Goal: Ask a question

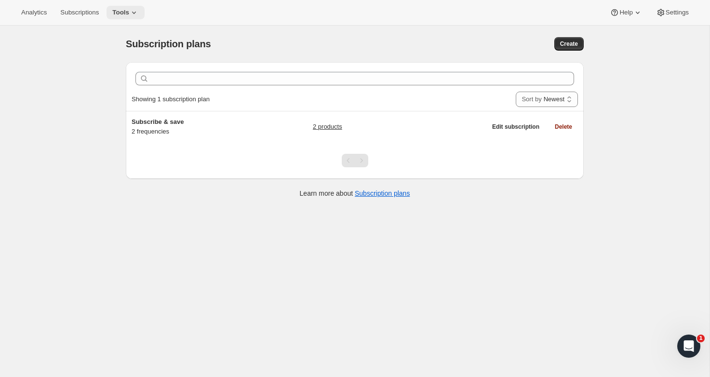
click at [126, 11] on span "Tools" at bounding box center [120, 13] width 17 height 8
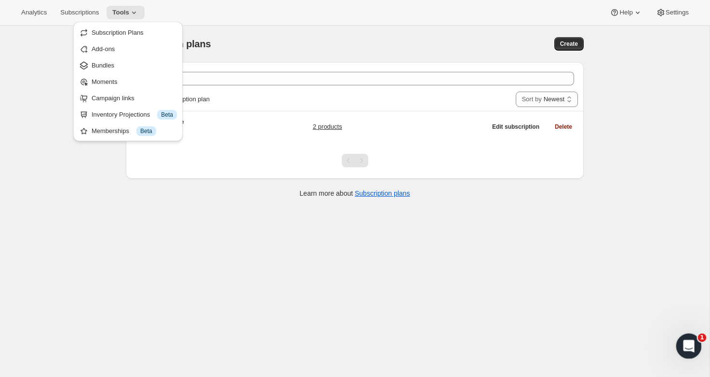
click at [686, 337] on icon "Open Intercom Messenger" at bounding box center [688, 345] width 16 height 16
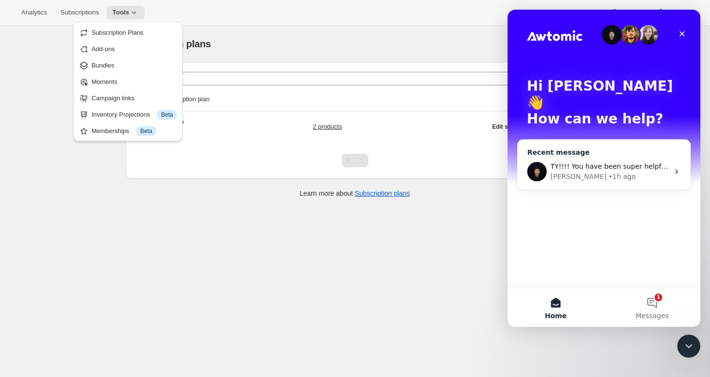
click at [611, 154] on div "TY!!!! You have been super helpful!! I was thinking of trying the same thing an…" at bounding box center [604, 172] width 173 height 36
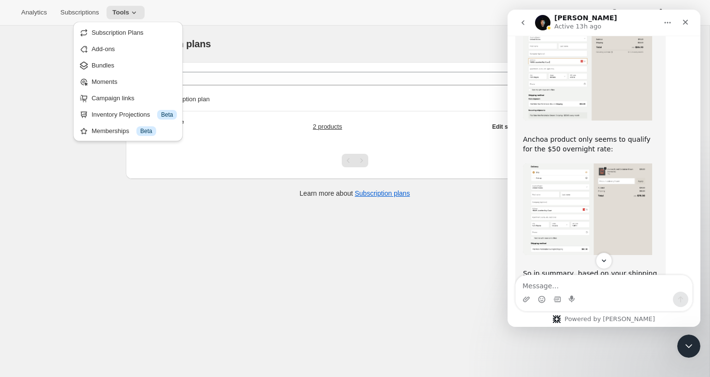
scroll to position [763, 0]
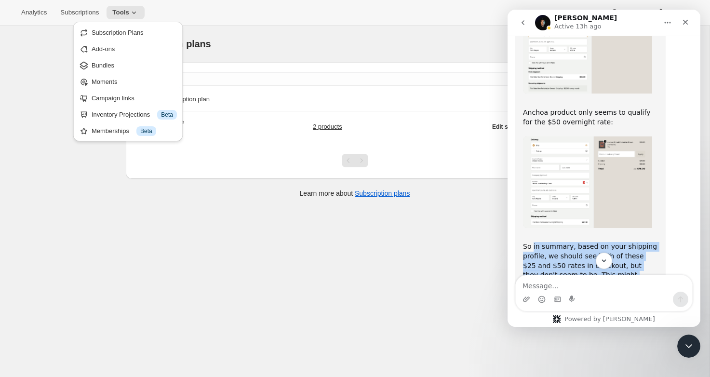
drag, startPoint x: 654, startPoint y: 185, endPoint x: 534, endPoint y: 205, distance: 121.6
click at [534, 205] on div "Seeing an issue when testing an order with a subscription product and a non sub…" at bounding box center [603, 311] width 177 height 1950
copy div "lo ipsumdo, sitam co adip elitsedd eiusmod, te incidi utl etdo ma aliqu $19 eni…"
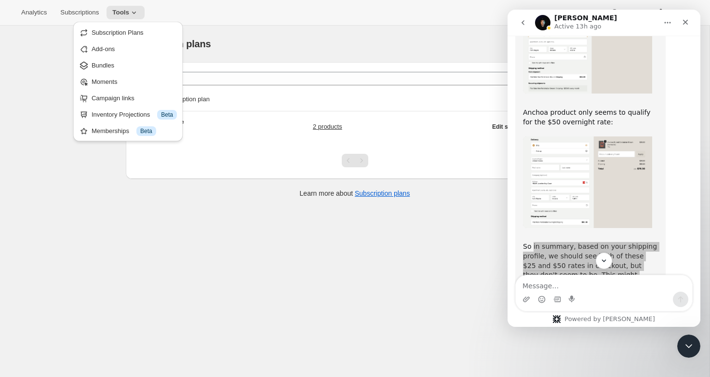
click at [49, 63] on div "Subscription plans. This page is ready Subscription plans Create Clear Showing …" at bounding box center [355, 214] width 710 height 377
